Goal: Information Seeking & Learning: Check status

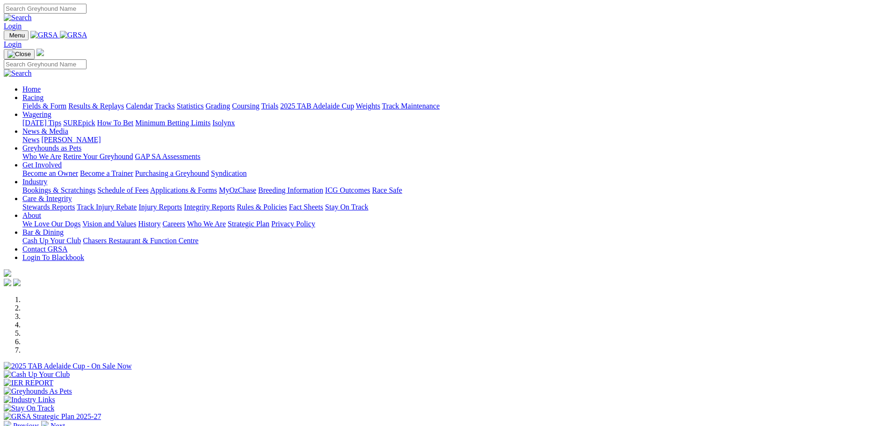
click at [124, 102] on link "Results & Replays" at bounding box center [96, 106] width 56 height 8
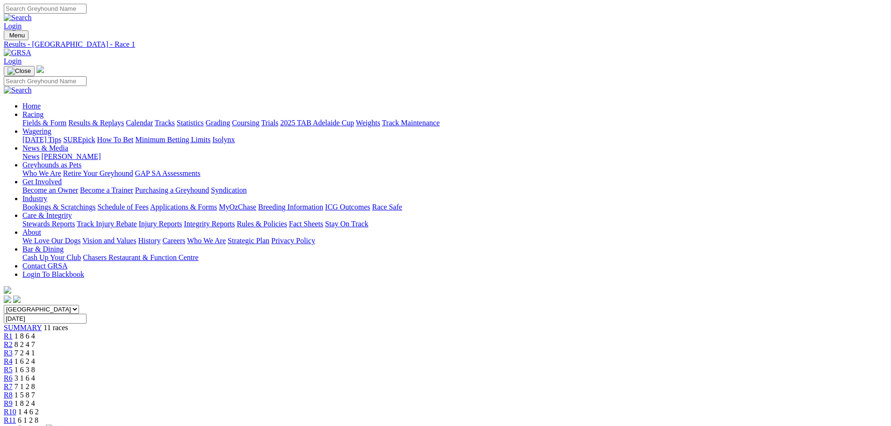
click at [13, 340] on span "R2" at bounding box center [8, 344] width 9 height 8
click at [339, 349] on div "R3 7 2 4 1" at bounding box center [445, 353] width 883 height 8
click at [13, 357] on link "R4" at bounding box center [8, 361] width 9 height 8
click at [13, 366] on span "R5" at bounding box center [8, 370] width 9 height 8
click at [35, 374] on span "3 1 6 4" at bounding box center [24, 378] width 21 height 8
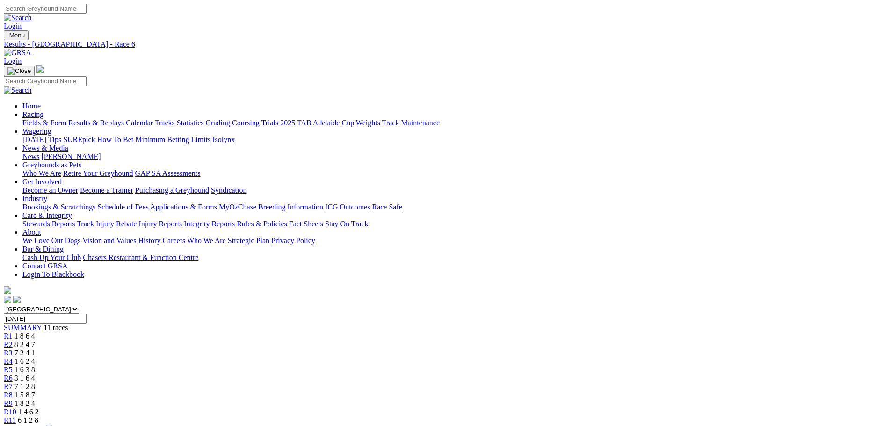
click at [13, 382] on span "R7" at bounding box center [8, 386] width 9 height 8
click at [568, 391] on div "R8 1 5 8 7" at bounding box center [445, 395] width 883 height 8
click at [13, 399] on span "R9" at bounding box center [8, 403] width 9 height 8
click at [16, 408] on span "R10" at bounding box center [10, 412] width 13 height 8
click at [711, 416] on div "R11 6 1 2 8" at bounding box center [445, 420] width 883 height 8
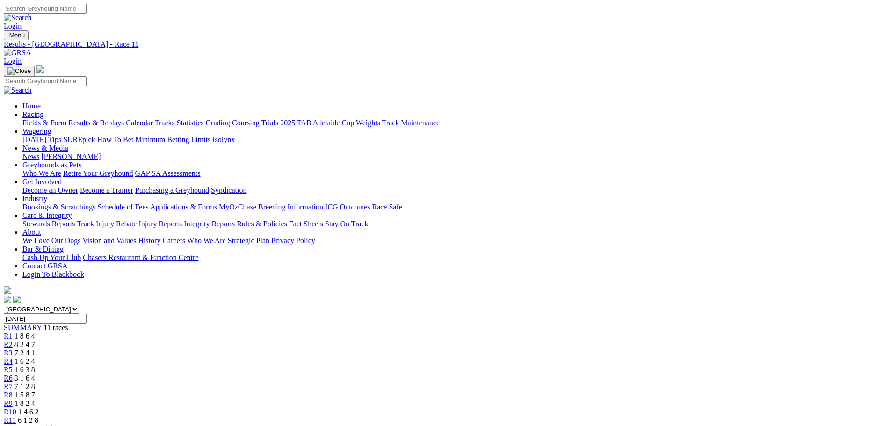
click at [124, 119] on link "Results & Replays" at bounding box center [96, 123] width 56 height 8
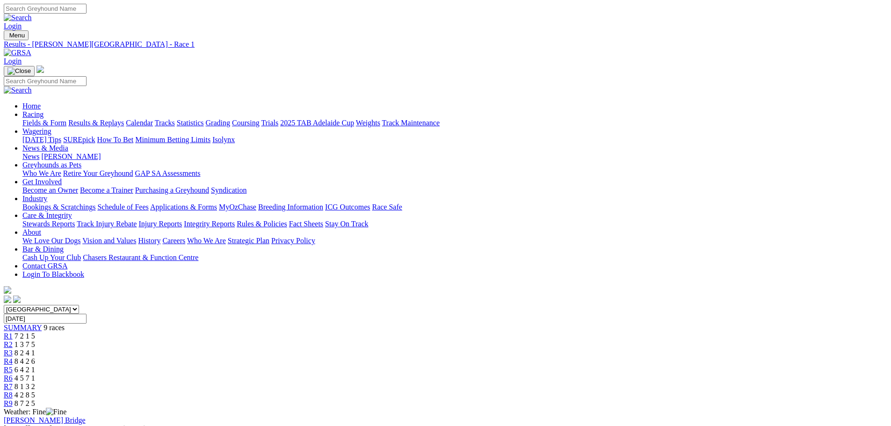
click at [315, 340] on div "R2 1 3 7 5" at bounding box center [445, 344] width 883 height 8
click at [13, 349] on span "R3" at bounding box center [8, 353] width 9 height 8
click at [13, 357] on span "R4" at bounding box center [8, 361] width 9 height 8
click at [13, 366] on span "R5" at bounding box center [8, 370] width 9 height 8
click at [13, 374] on span "R6" at bounding box center [8, 378] width 9 height 8
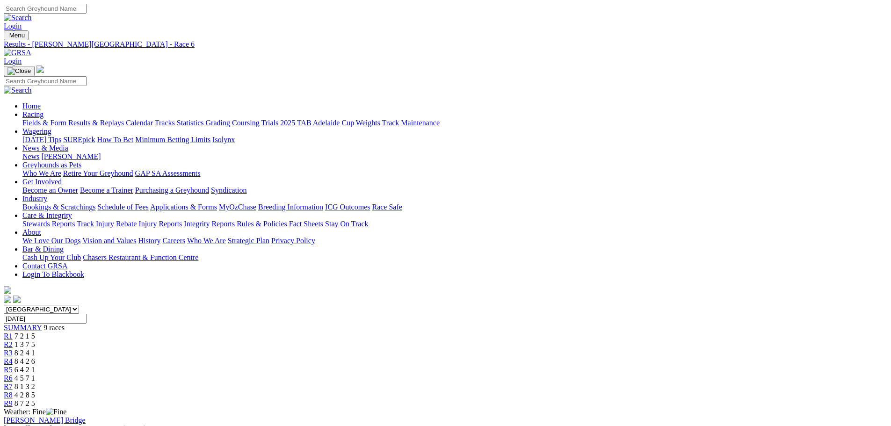
click at [13, 382] on span "R7" at bounding box center [8, 386] width 9 height 8
click at [13, 391] on link "R8" at bounding box center [8, 395] width 9 height 8
click at [13, 399] on span "R9" at bounding box center [8, 403] width 9 height 8
click at [72, 211] on link "Care & Integrity" at bounding box center [47, 215] width 50 height 8
click at [235, 220] on link "Integrity Reports" at bounding box center [209, 224] width 51 height 8
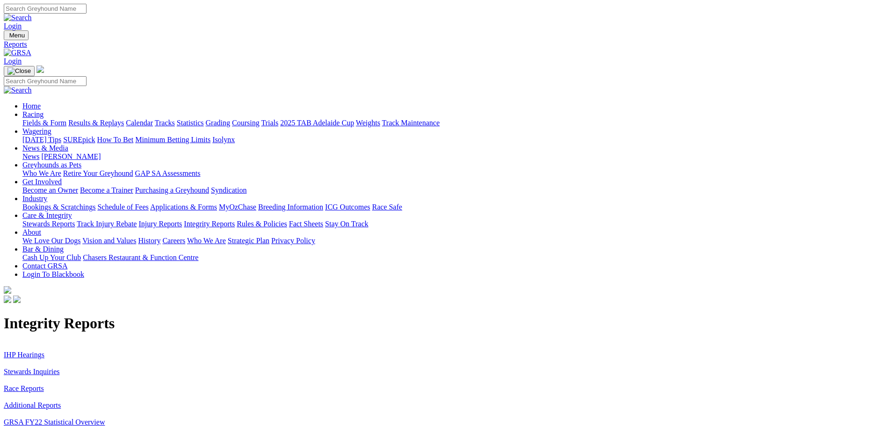
click at [60, 367] on link "Stewards Inquiries" at bounding box center [32, 371] width 56 height 8
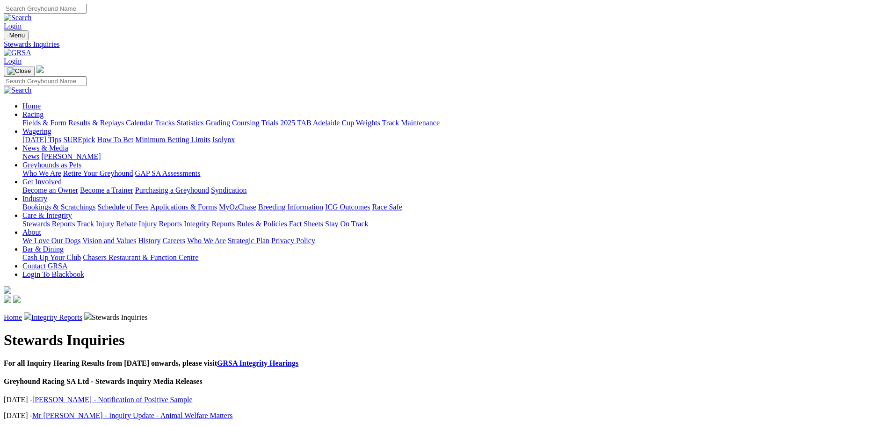
click at [235, 220] on link "Integrity Reports" at bounding box center [209, 224] width 51 height 8
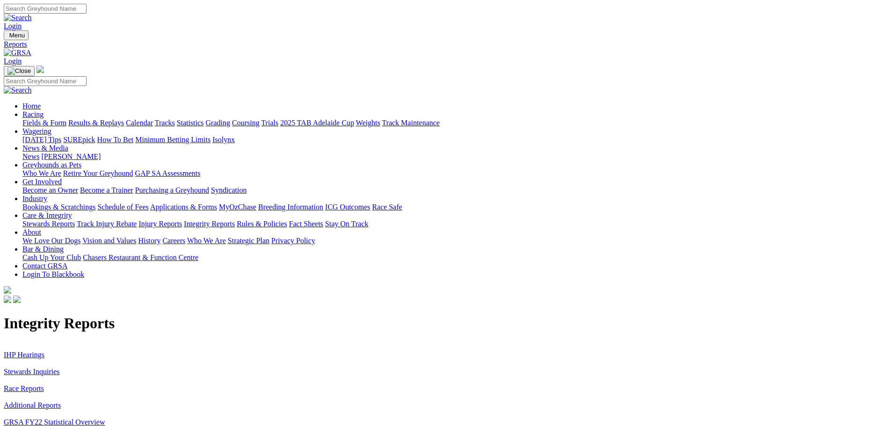
click at [44, 351] on link "IHP Hearings" at bounding box center [24, 355] width 41 height 8
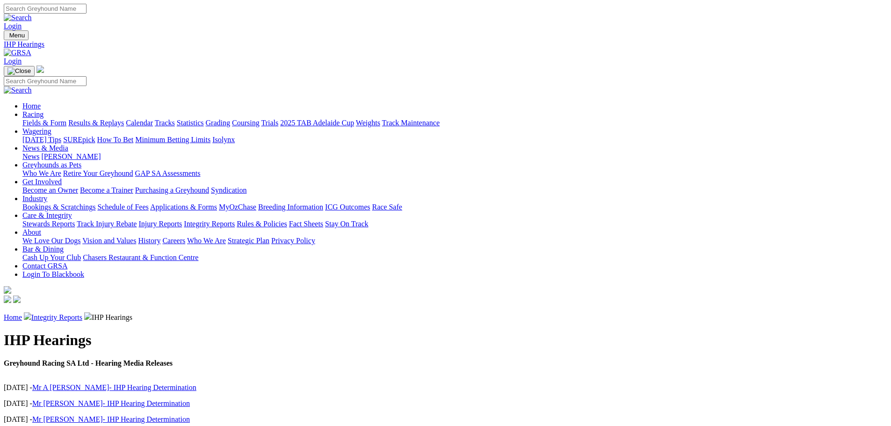
click at [66, 119] on link "Fields & Form" at bounding box center [44, 123] width 44 height 8
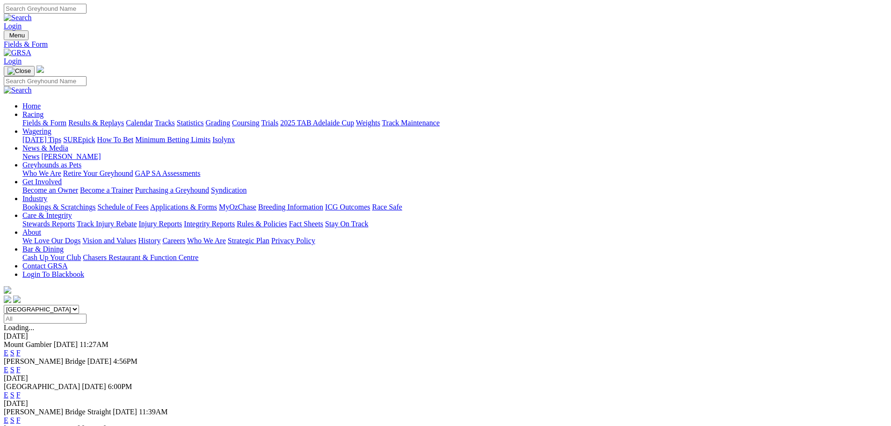
click at [21, 391] on link "F" at bounding box center [18, 395] width 4 height 8
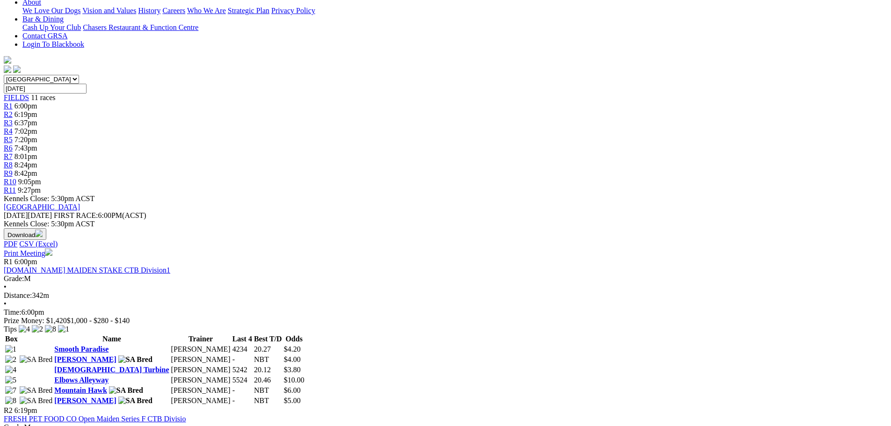
scroll to position [47, 0]
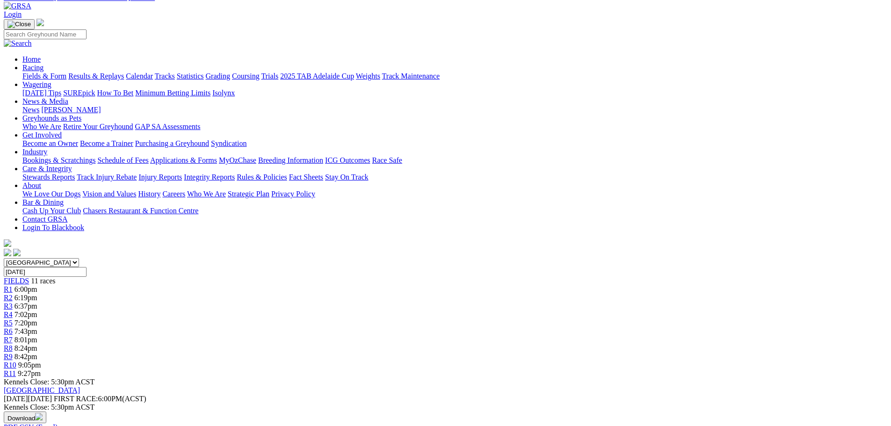
click at [259, 72] on link "Coursing" at bounding box center [246, 76] width 28 height 8
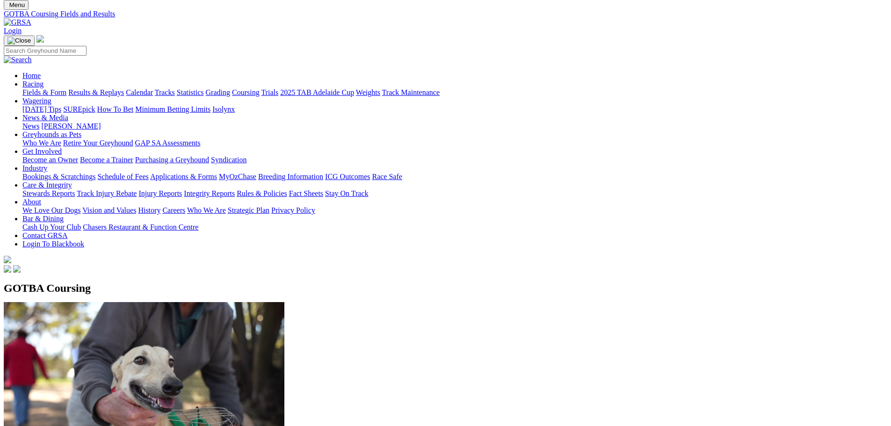
scroll to position [47, 0]
